Goal: Task Accomplishment & Management: Complete application form

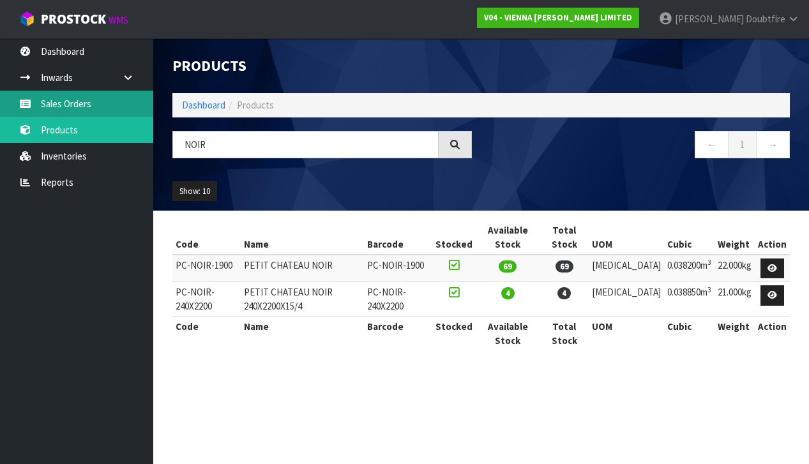
click at [47, 102] on link "Sales Orders" at bounding box center [76, 104] width 153 height 26
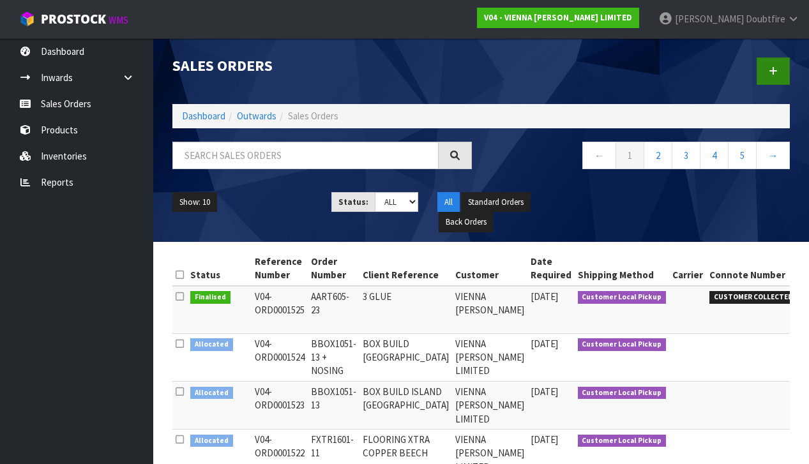
click at [781, 61] on link at bounding box center [773, 70] width 33 height 27
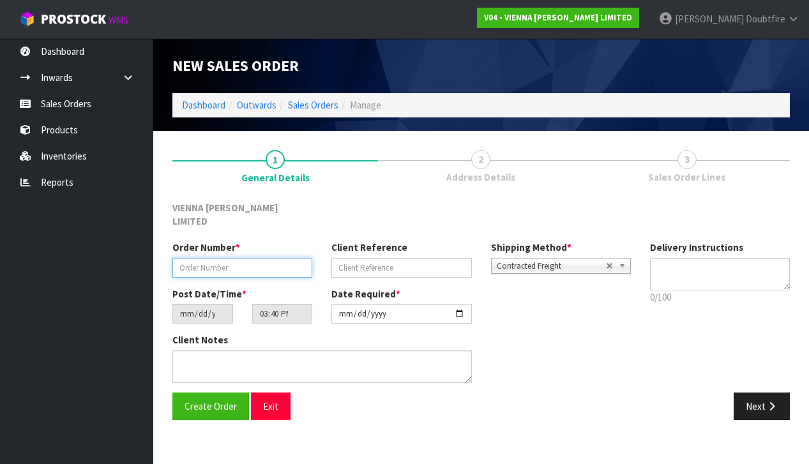
paste input "TFLO1882-1"
type input "TFLO1882-1"
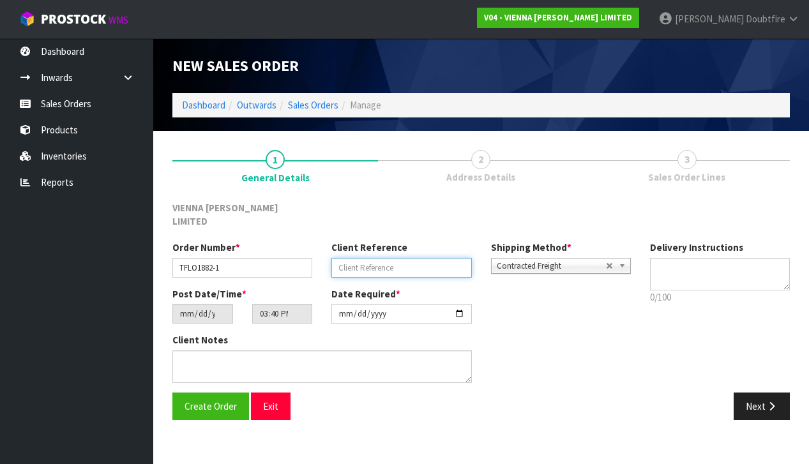
click at [372, 259] on input "text" at bounding box center [402, 268] width 140 height 20
type input "TIMBER FLOOR SOLUTIONS GIVERNY"
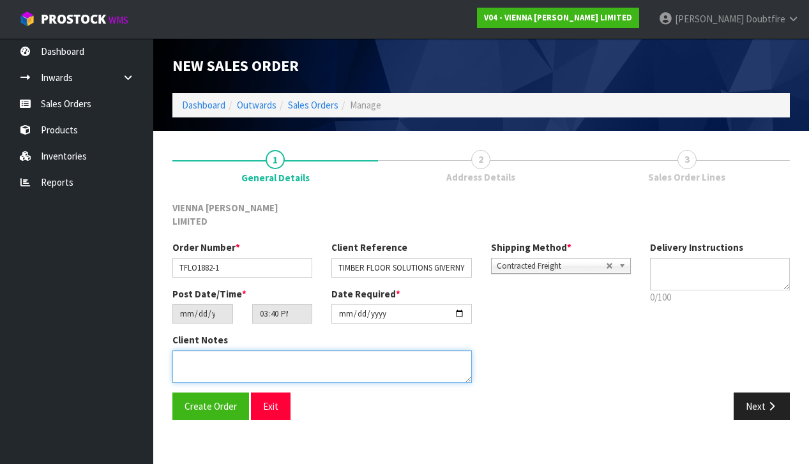
click at [216, 352] on textarea at bounding box center [322, 367] width 300 height 33
type textarea "TIMBER FLOOR SOLUTIONS GIVERNY"
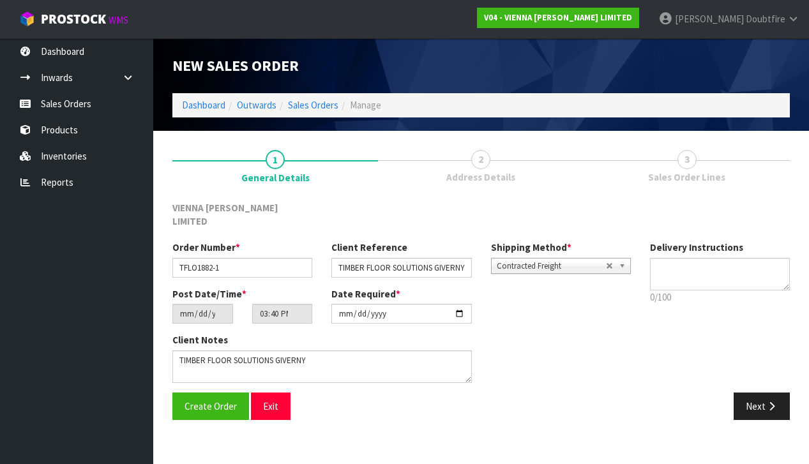
click at [518, 259] on span "Contracted Freight" at bounding box center [551, 266] width 109 height 15
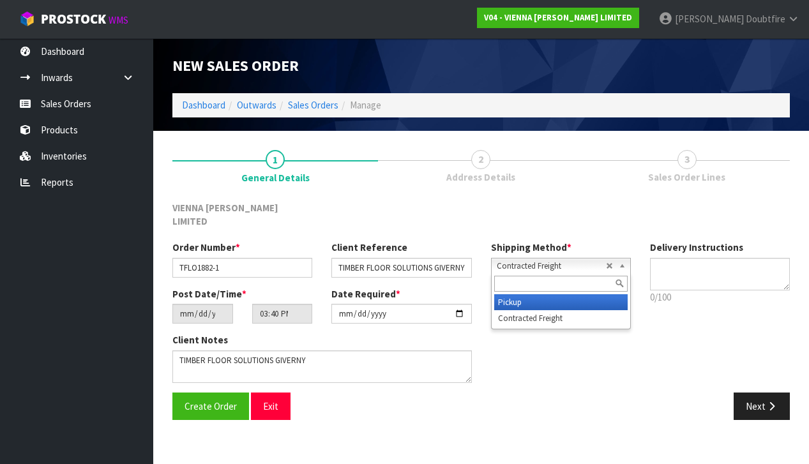
click at [523, 295] on li "Pickup" at bounding box center [561, 303] width 134 height 16
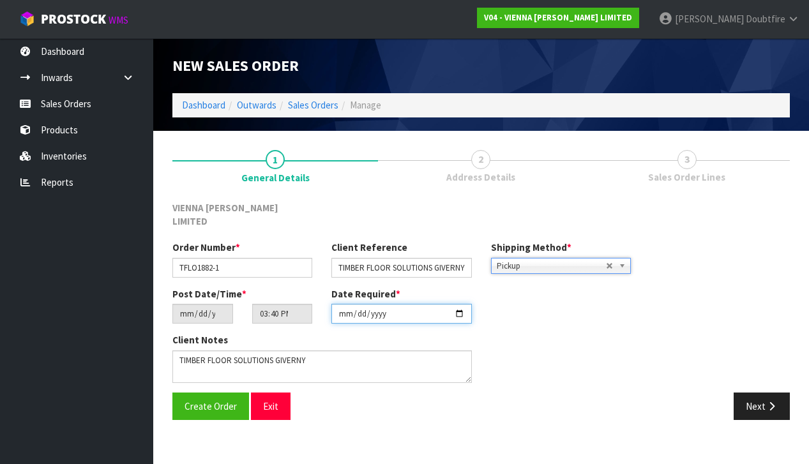
click at [346, 310] on input "[DATE]" at bounding box center [402, 314] width 140 height 20
type input "[DATE]"
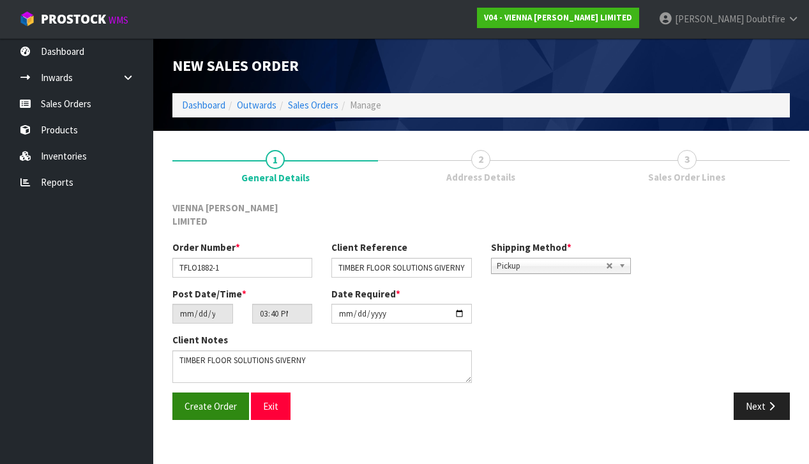
drag, startPoint x: 251, startPoint y: 433, endPoint x: 235, endPoint y: 397, distance: 39.8
click at [251, 430] on section "New Sales Order Dashboard Outwards Sales Orders Manage New Sales Order Dashboar…" at bounding box center [404, 232] width 809 height 464
click at [218, 401] on span "Create Order" at bounding box center [211, 407] width 52 height 12
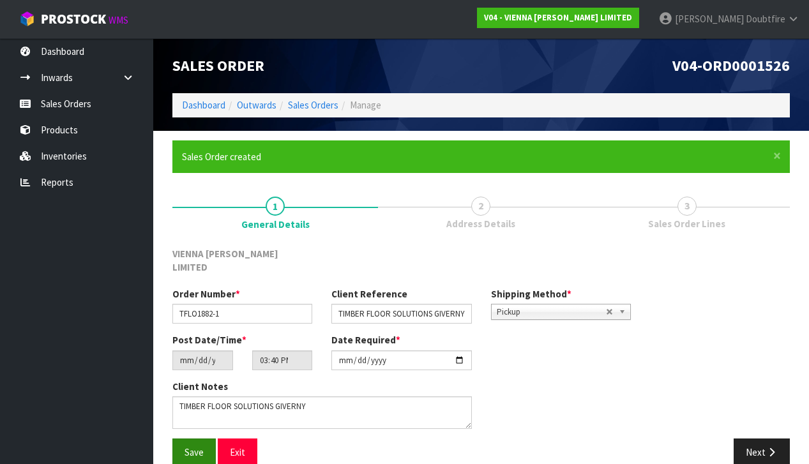
drag, startPoint x: 204, startPoint y: 434, endPoint x: 197, endPoint y: 433, distance: 6.4
click at [204, 439] on button "Save" at bounding box center [193, 452] width 43 height 27
click at [753, 439] on button "Next" at bounding box center [762, 452] width 56 height 27
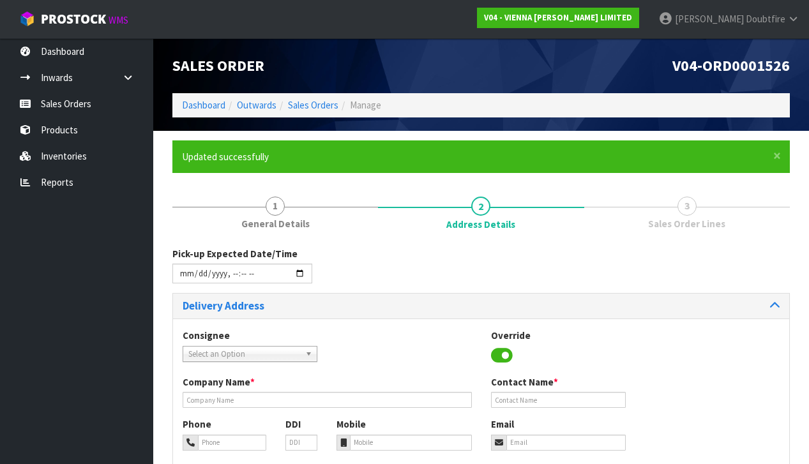
scroll to position [1, 0]
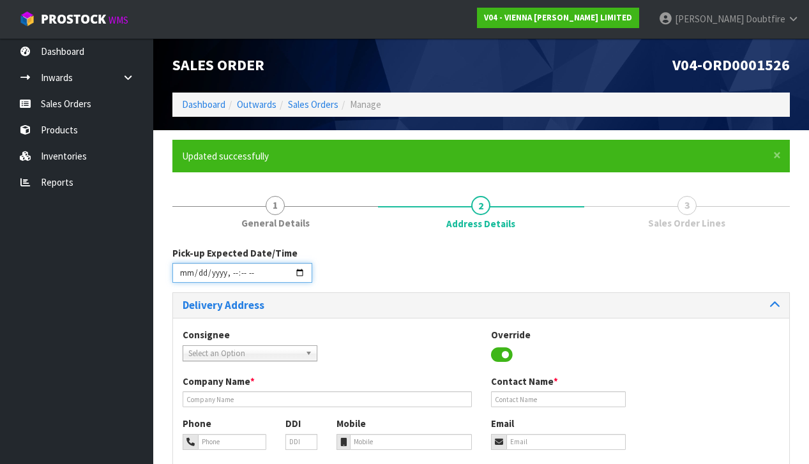
click at [183, 278] on input "datetime-local" at bounding box center [242, 273] width 140 height 20
click at [374, 280] on div "Pick-up Expected Date/Time" at bounding box center [481, 270] width 637 height 46
click at [231, 281] on input "datetime-local" at bounding box center [242, 273] width 140 height 20
type input "[DATE]T13:41"
click at [384, 273] on div "Pick-up Expected Date/Time" at bounding box center [481, 270] width 637 height 46
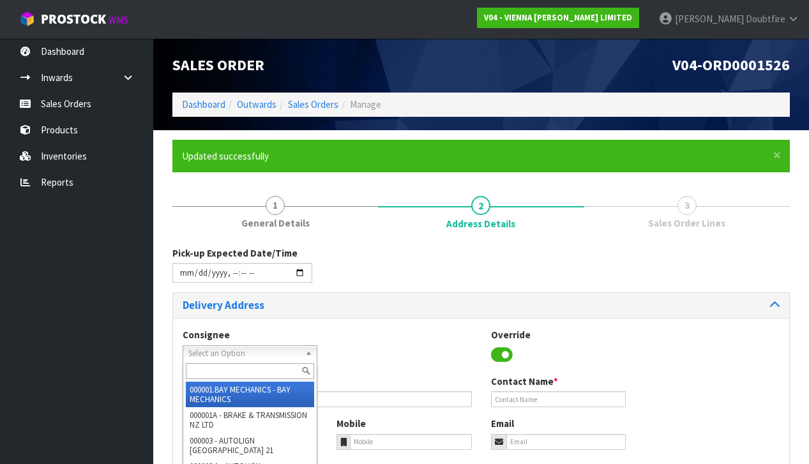
click at [224, 349] on span "Select an Option" at bounding box center [244, 353] width 112 height 15
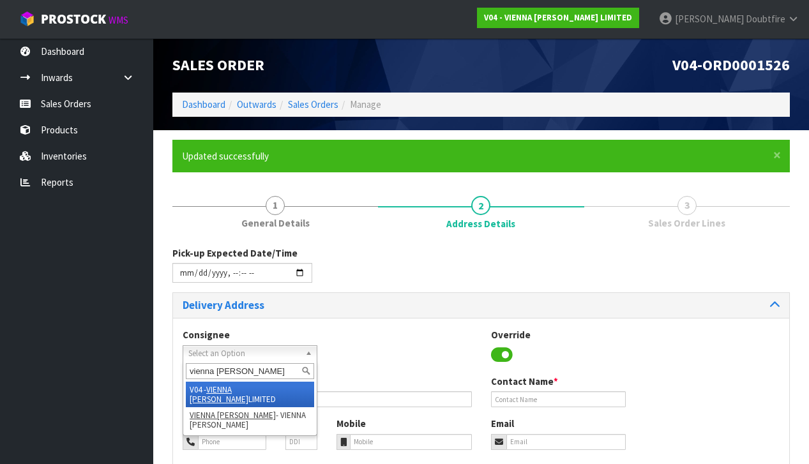
type input "vienna [PERSON_NAME]"
click at [245, 390] on em "VIENNA [PERSON_NAME]" at bounding box center [219, 395] width 59 height 20
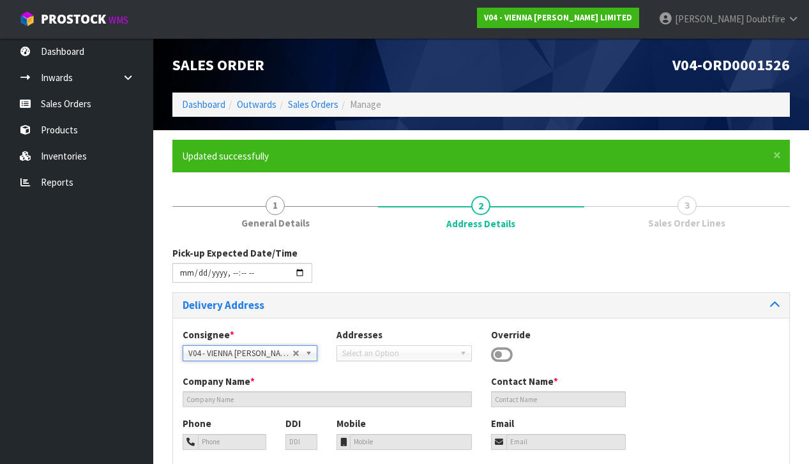
type input "VIENNA [PERSON_NAME] LIMITED"
type input "[PERSON_NAME]"
type input "[PHONE_NUMBER]"
type input "[PERSON_NAME][EMAIL_ADDRESS][DOMAIN_NAME]"
type input "2 ROXBURGH ST"
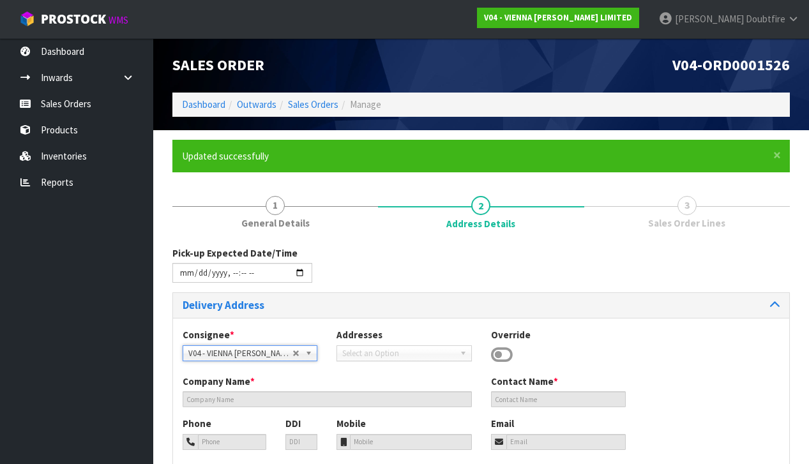
type input "1023"
type input "[GEOGRAPHIC_DATA]"
type input "NEWMARKET"
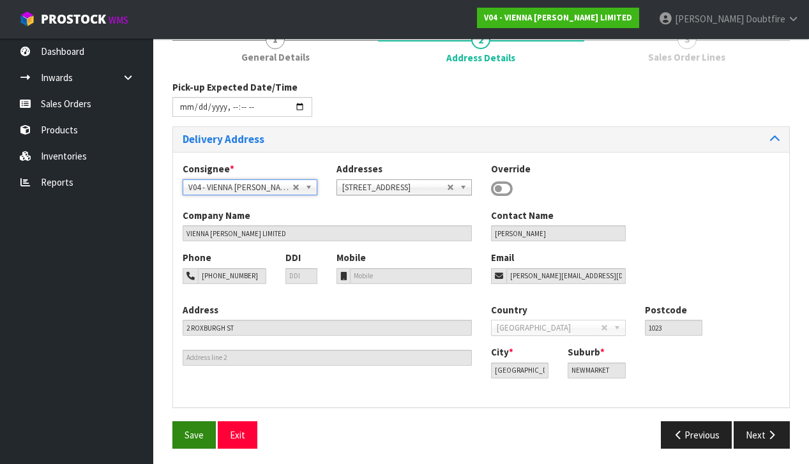
click at [203, 425] on button "Save" at bounding box center [193, 435] width 43 height 27
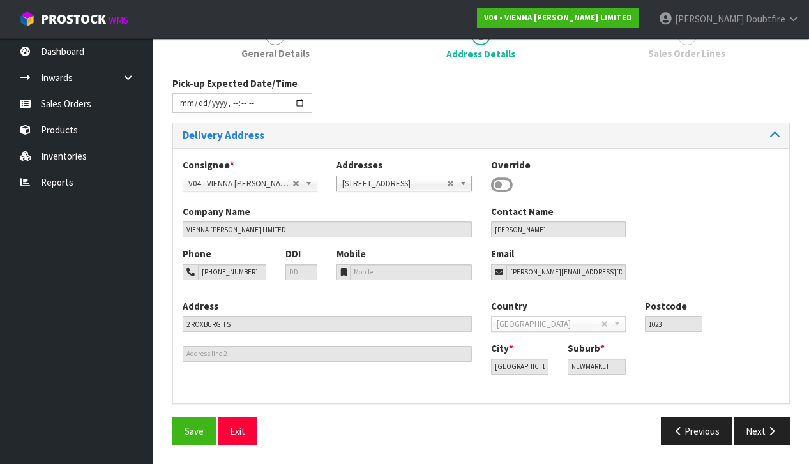
type input "[DATE]T13:41"
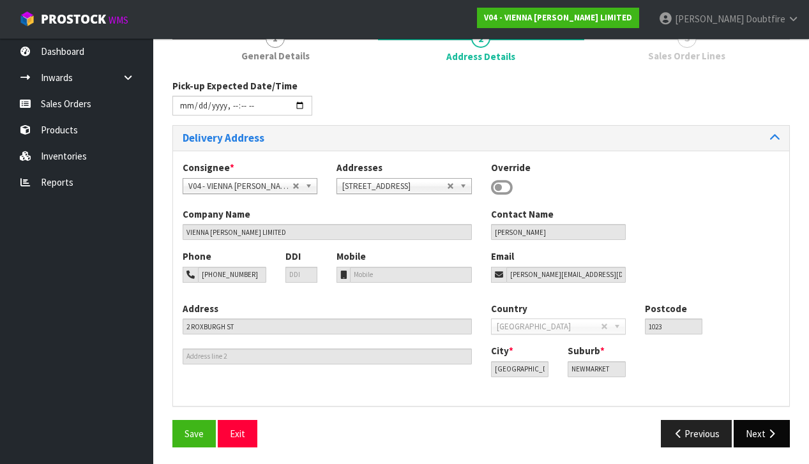
scroll to position [167, 0]
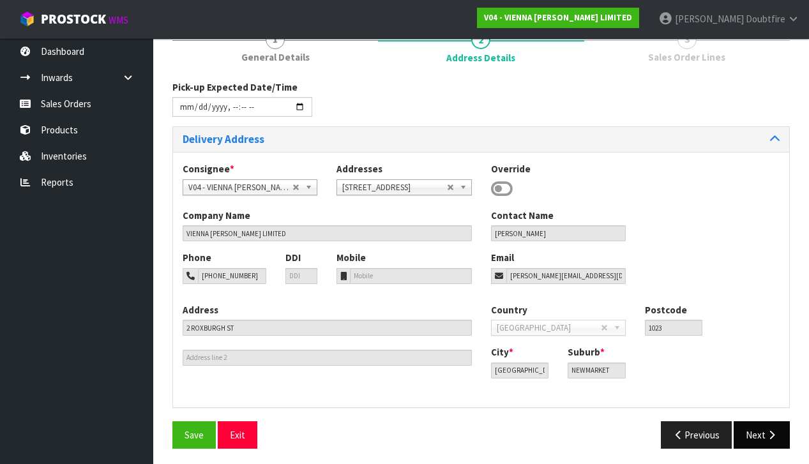
click at [762, 434] on button "Next" at bounding box center [762, 435] width 56 height 27
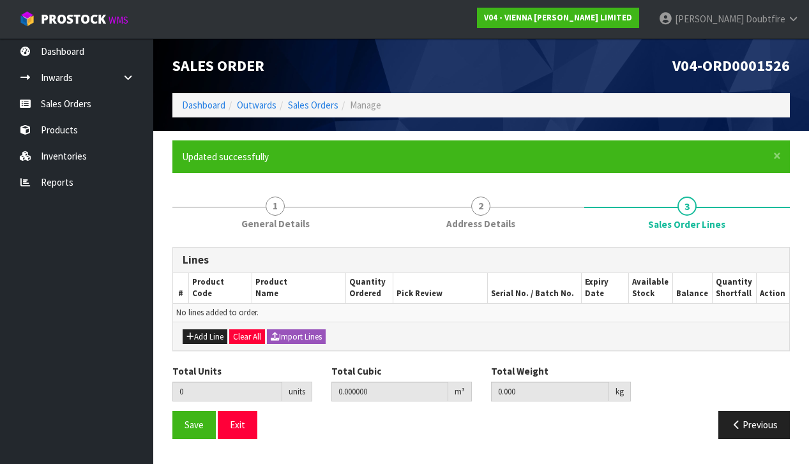
scroll to position [0, 0]
drag, startPoint x: 208, startPoint y: 335, endPoint x: 211, endPoint y: 325, distance: 10.9
click at [208, 335] on button "Add Line" at bounding box center [205, 337] width 45 height 15
type input "0"
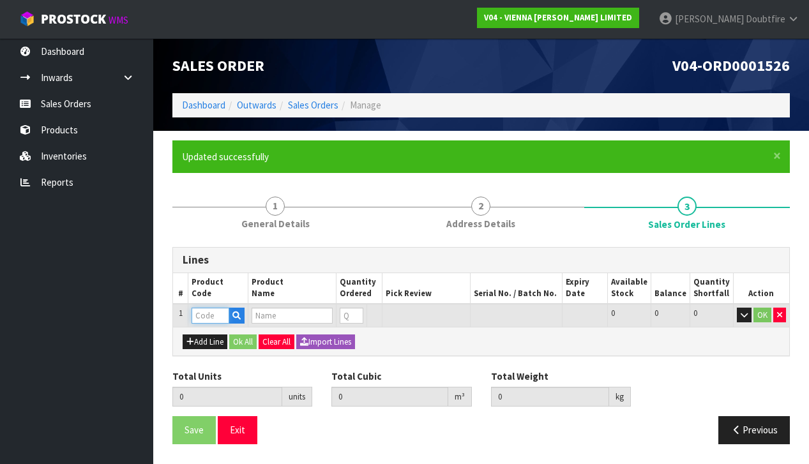
click at [216, 314] on input "text" at bounding box center [211, 316] width 38 height 16
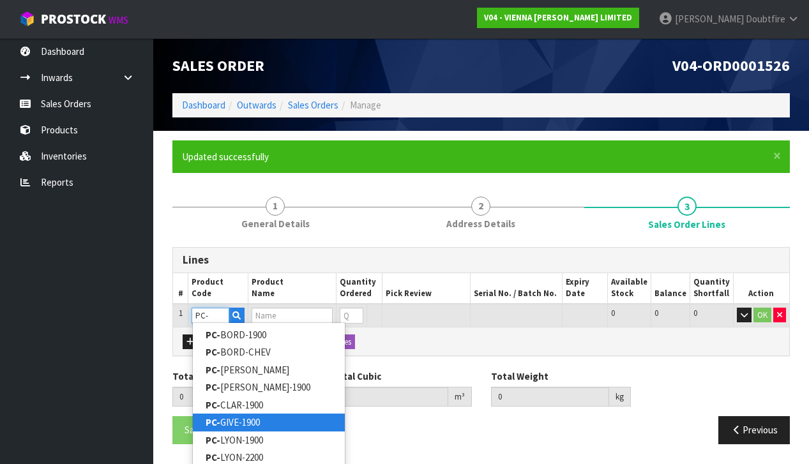
type input "PC-"
click at [225, 419] on link "PC- GIVE-1900" at bounding box center [269, 422] width 152 height 17
type input "PC-GIVE-1900"
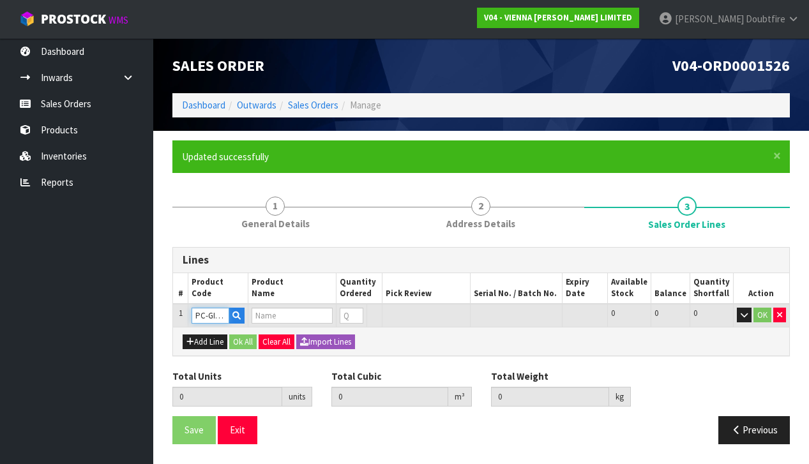
type input "0.000000"
type input "0.000"
type input "PETIT CHATEAU GIVERNY UV LAC 1900X190X15/4 2.166M2"
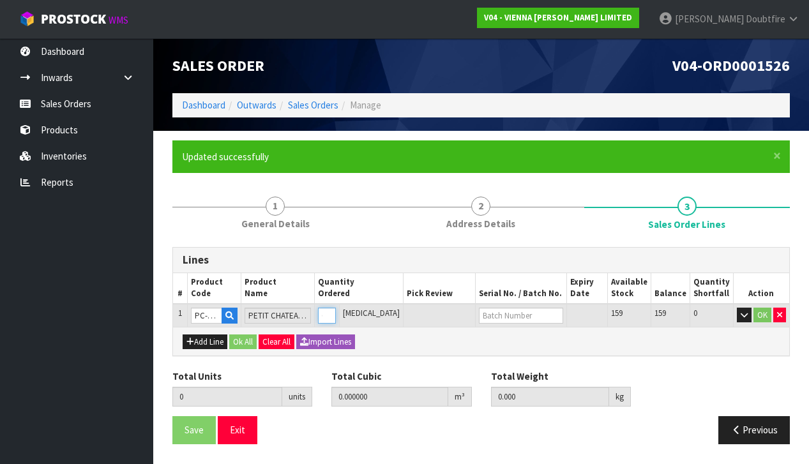
type input "1"
type input "0.04053"
type input "22"
click at [336, 310] on input "1" at bounding box center [327, 316] width 18 height 16
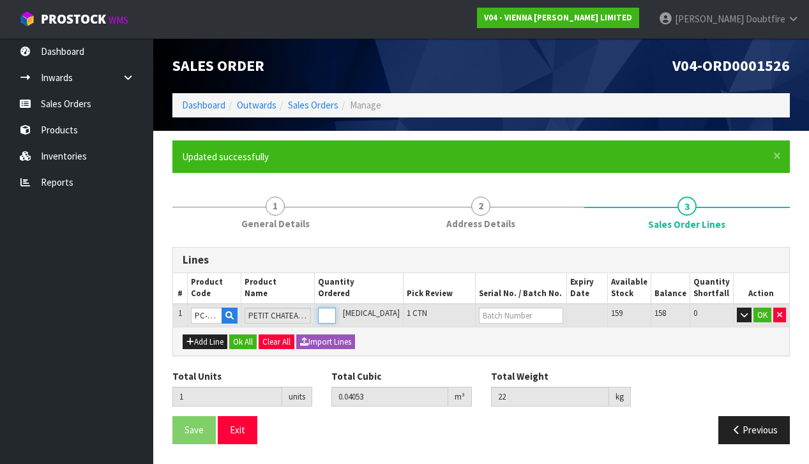
type input "0"
type input "2"
type input "0.08106"
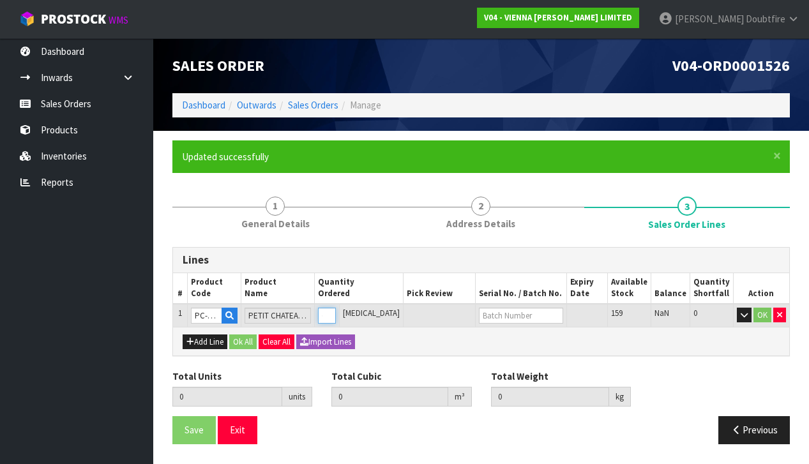
type input "44"
type input "2"
type input "21"
type input "0.85113"
type input "462"
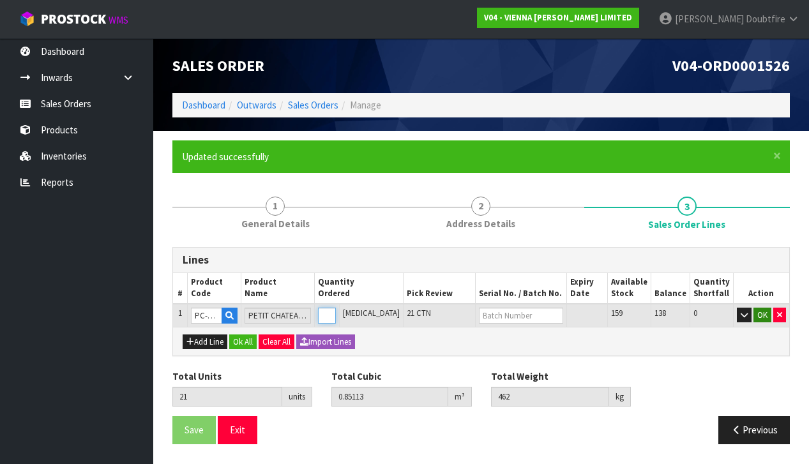
type input "21"
click at [767, 312] on button "OK" at bounding box center [763, 315] width 18 height 15
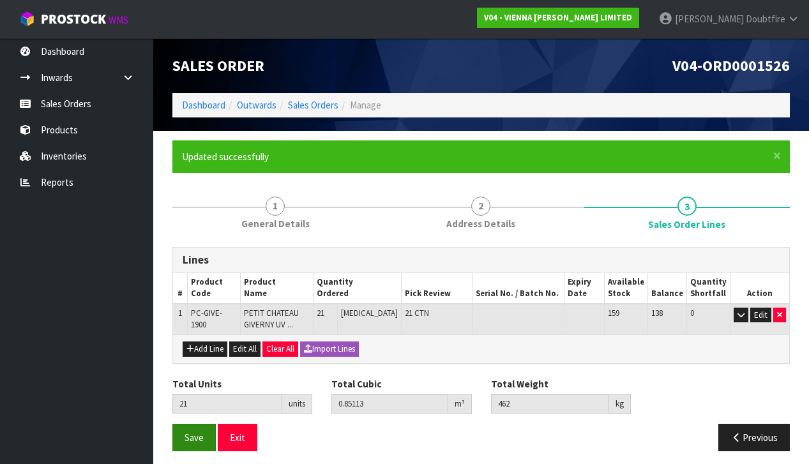
click at [194, 433] on span "Save" at bounding box center [194, 438] width 19 height 12
click at [773, 440] on button "Previous" at bounding box center [755, 437] width 72 height 27
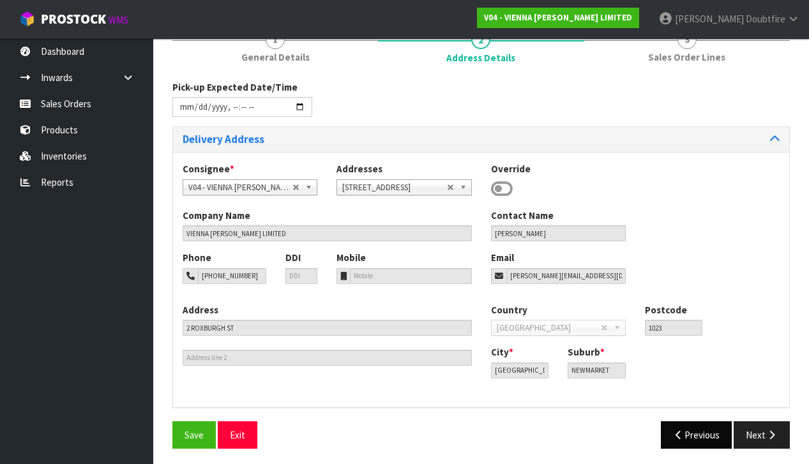
click at [689, 430] on button "Previous" at bounding box center [697, 435] width 72 height 27
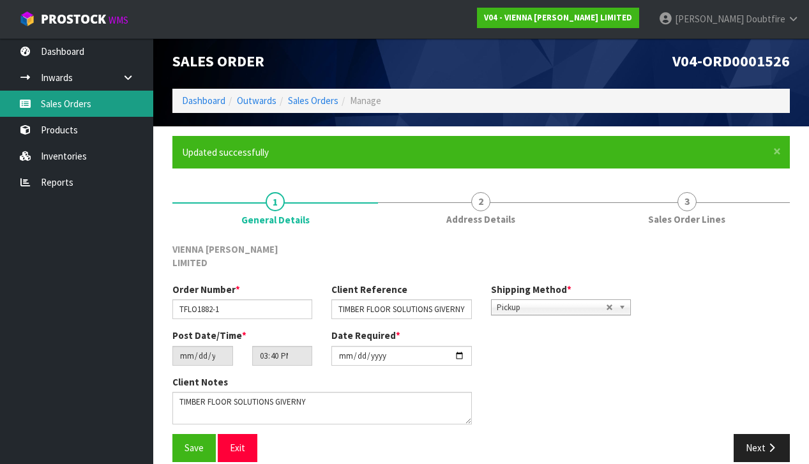
click at [62, 107] on link "Sales Orders" at bounding box center [76, 104] width 153 height 26
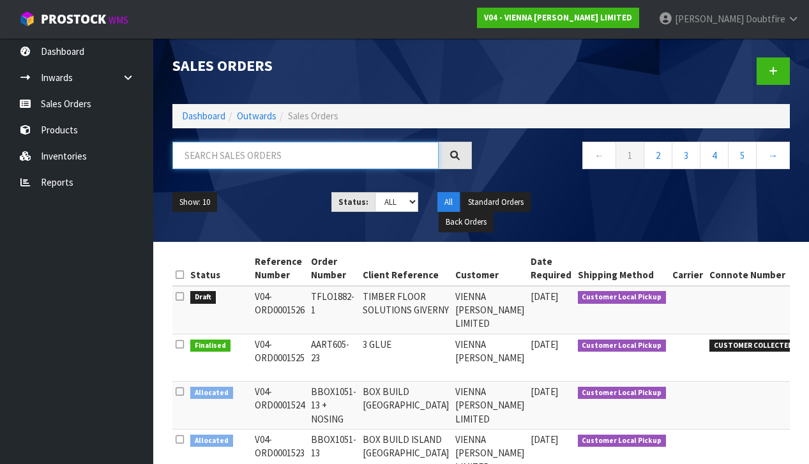
click at [197, 160] on input "text" at bounding box center [305, 155] width 266 height 27
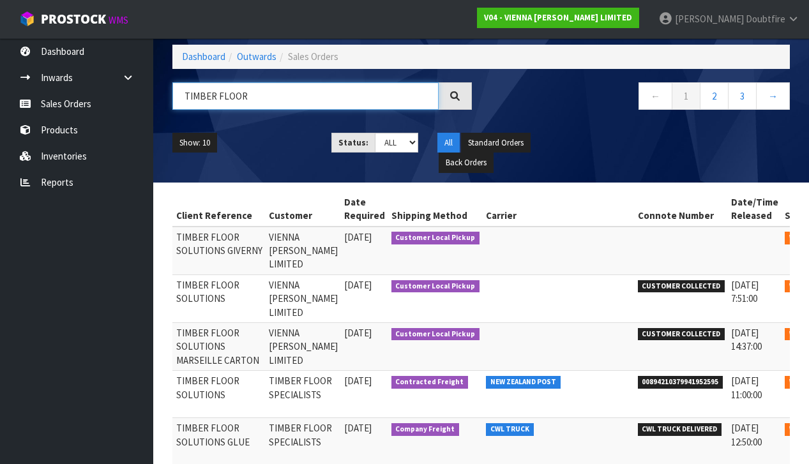
scroll to position [0, 166]
type input "TIMBER FLOOR"
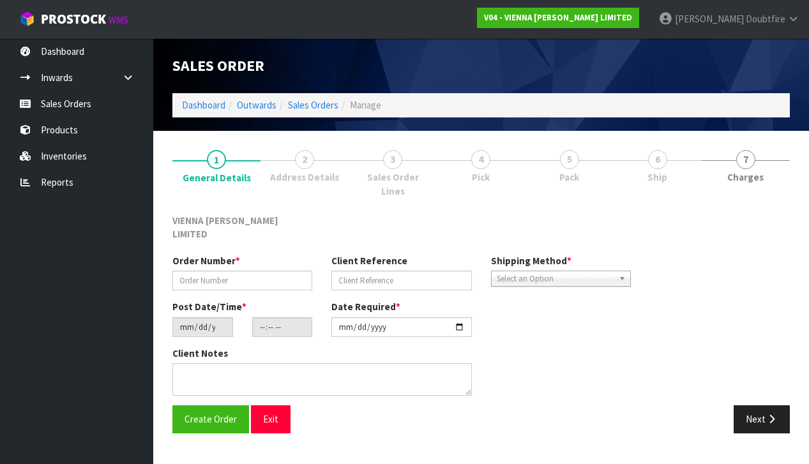
type input "TFLO1875-1"
type input "TIMBER FLOOR SOLUTIONS"
type input "[DATE]"
type input "15:37:00.000"
type input "[DATE]"
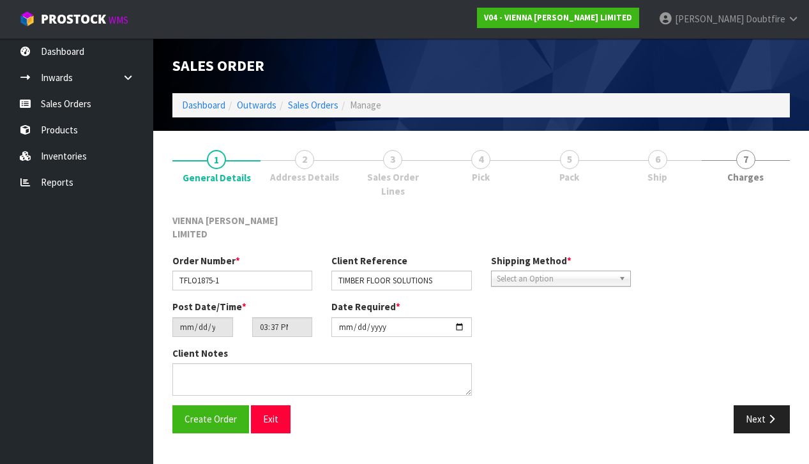
type textarea "TIMBER FLOOR SOLUTIONS"
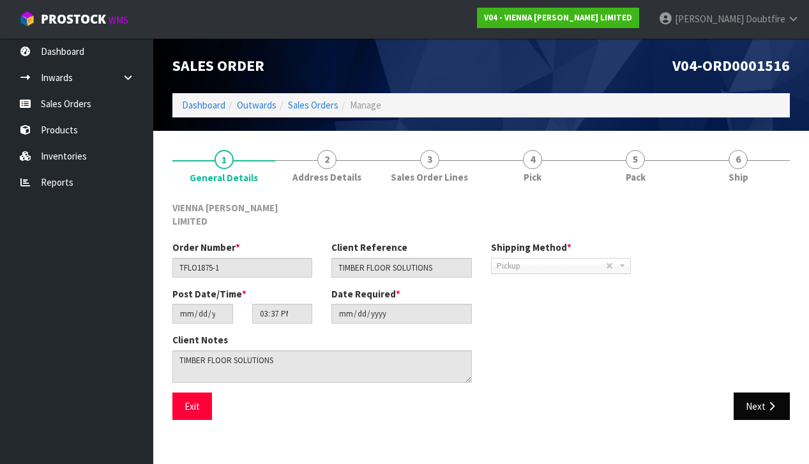
click at [753, 393] on button "Next" at bounding box center [762, 406] width 56 height 27
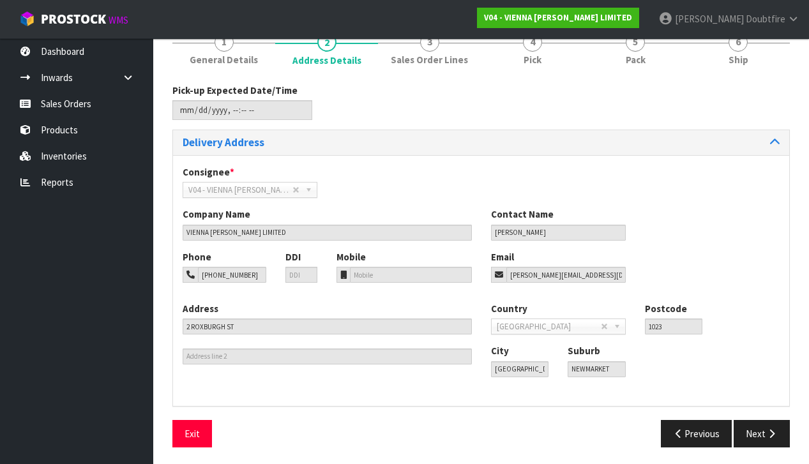
scroll to position [117, 0]
click at [762, 434] on button "Next" at bounding box center [762, 434] width 56 height 27
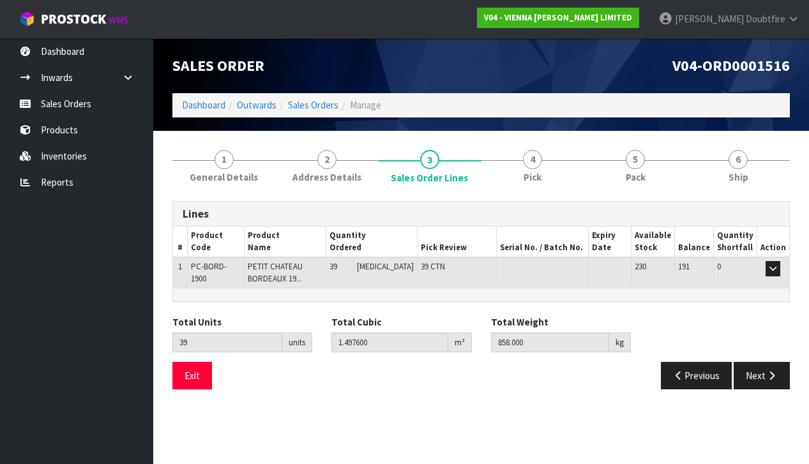
scroll to position [0, 0]
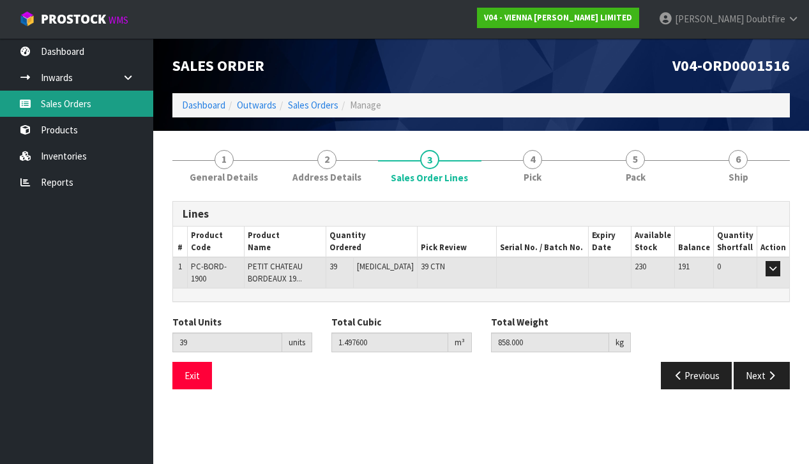
click at [69, 103] on link "Sales Orders" at bounding box center [76, 104] width 153 height 26
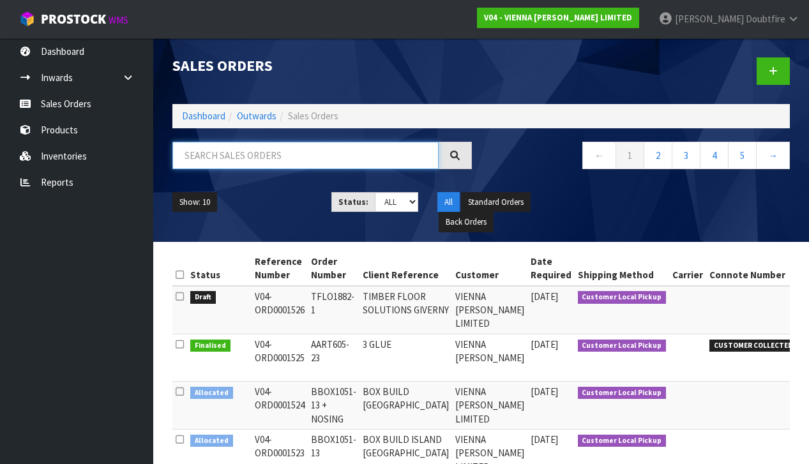
click at [224, 162] on input "text" at bounding box center [305, 155] width 266 height 27
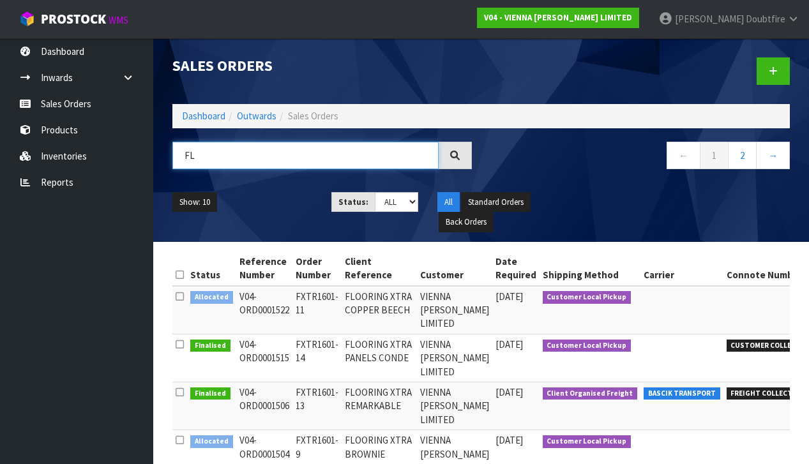
type input "F"
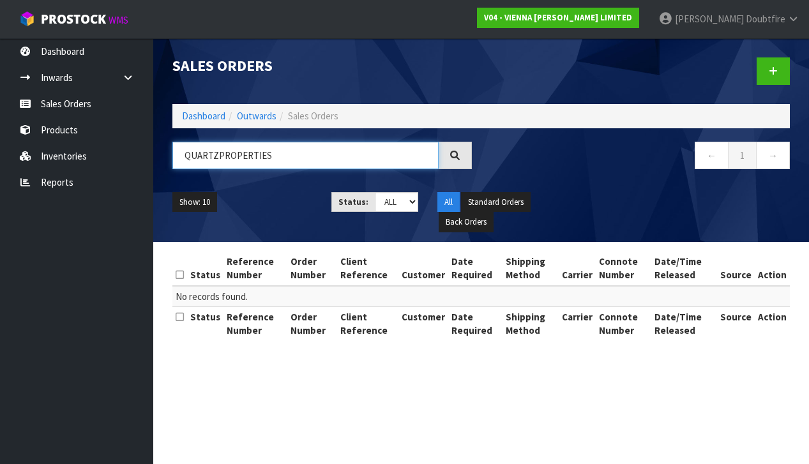
click at [217, 158] on input "QUARTZPROPERTIES" at bounding box center [305, 155] width 266 height 27
click at [317, 156] on input "QUARTZ PROPERTIES" at bounding box center [305, 155] width 266 height 27
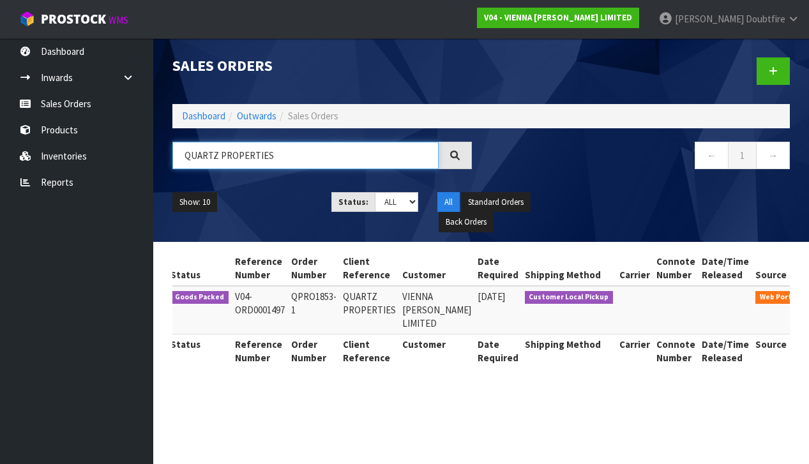
scroll to position [0, 19]
type input "QUARTZ PROPERTIES"
click at [809, 296] on icon at bounding box center [825, 300] width 10 height 8
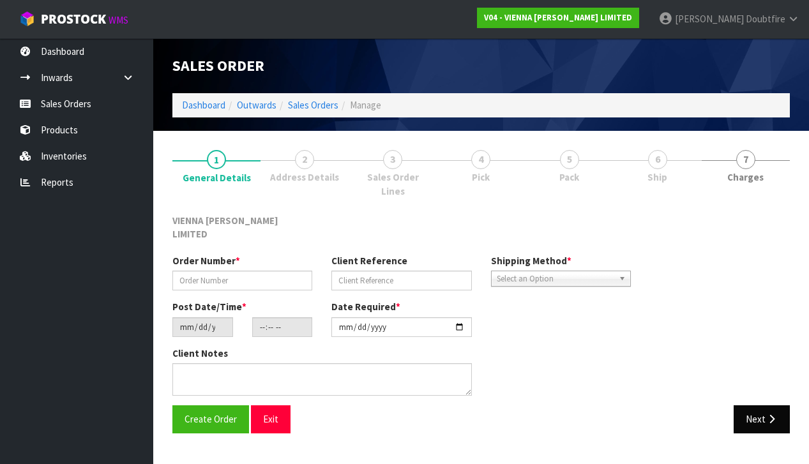
type input "QPRO1853-1"
type input "QUARTZ PROPERTIES"
type input "[DATE]"
type input "13:30:00.000"
type input "[DATE]"
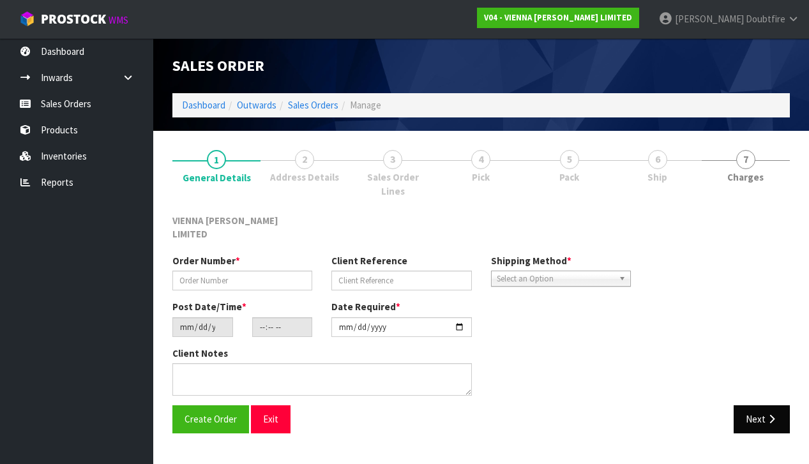
type textarea "QUARTZ PROPERTIES"
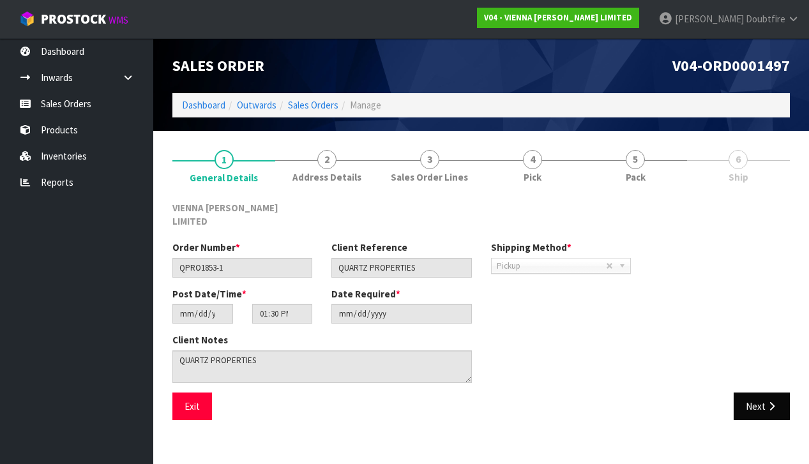
click at [762, 399] on button "Next" at bounding box center [762, 406] width 56 height 27
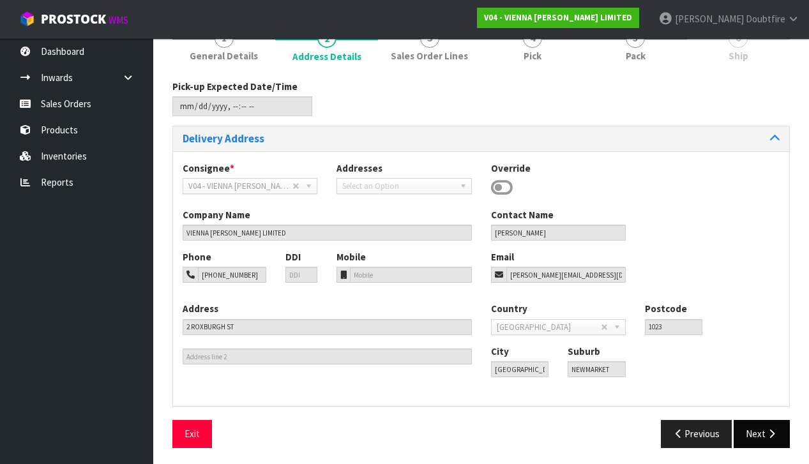
scroll to position [121, 0]
click at [772, 434] on icon "button" at bounding box center [772, 435] width 12 height 10
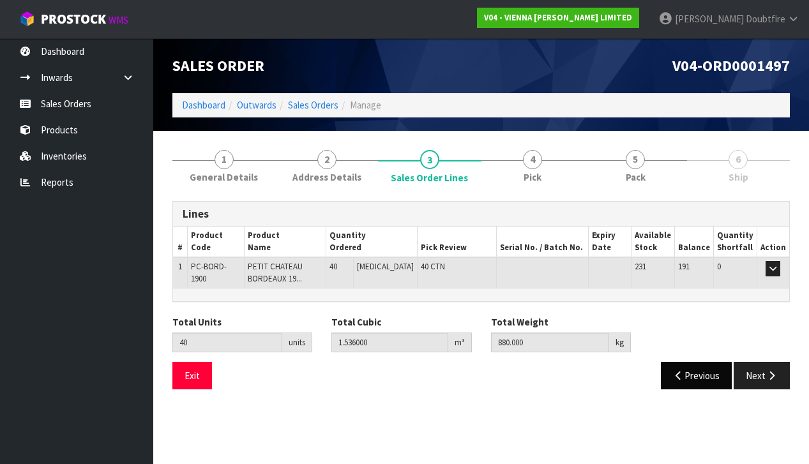
click at [705, 372] on button "Previous" at bounding box center [697, 375] width 72 height 27
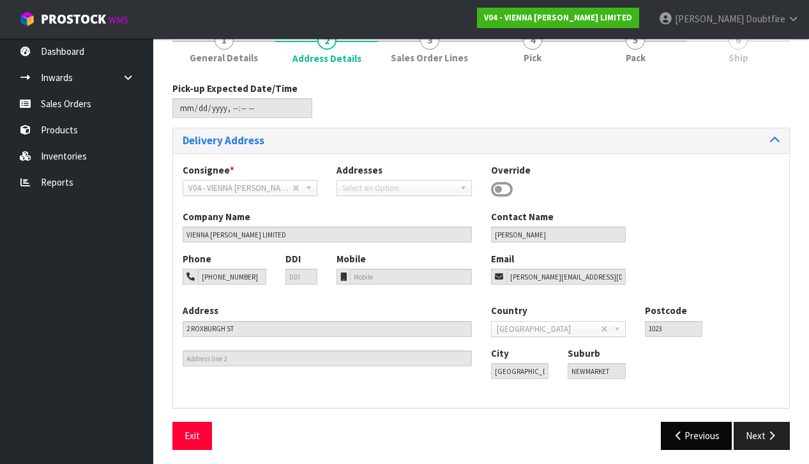
click at [693, 431] on button "Previous" at bounding box center [697, 435] width 72 height 27
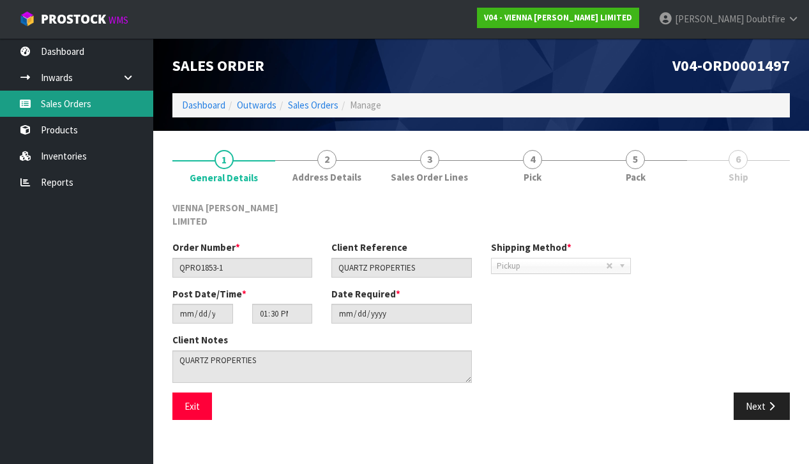
click at [56, 106] on link "Sales Orders" at bounding box center [76, 104] width 153 height 26
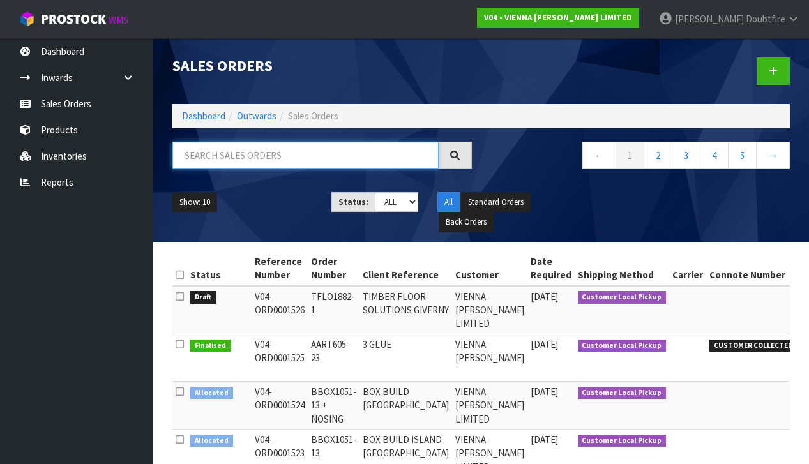
click at [207, 156] on input "text" at bounding box center [305, 155] width 266 height 27
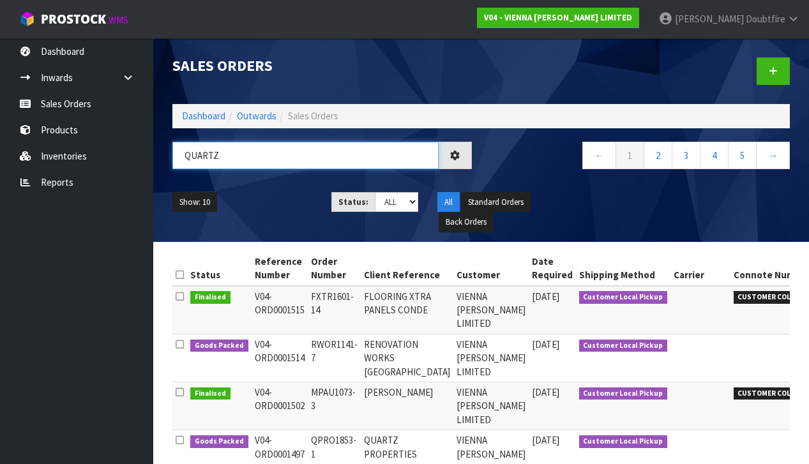
type input "QUARTZ"
